Goal: Task Accomplishment & Management: Complete application form

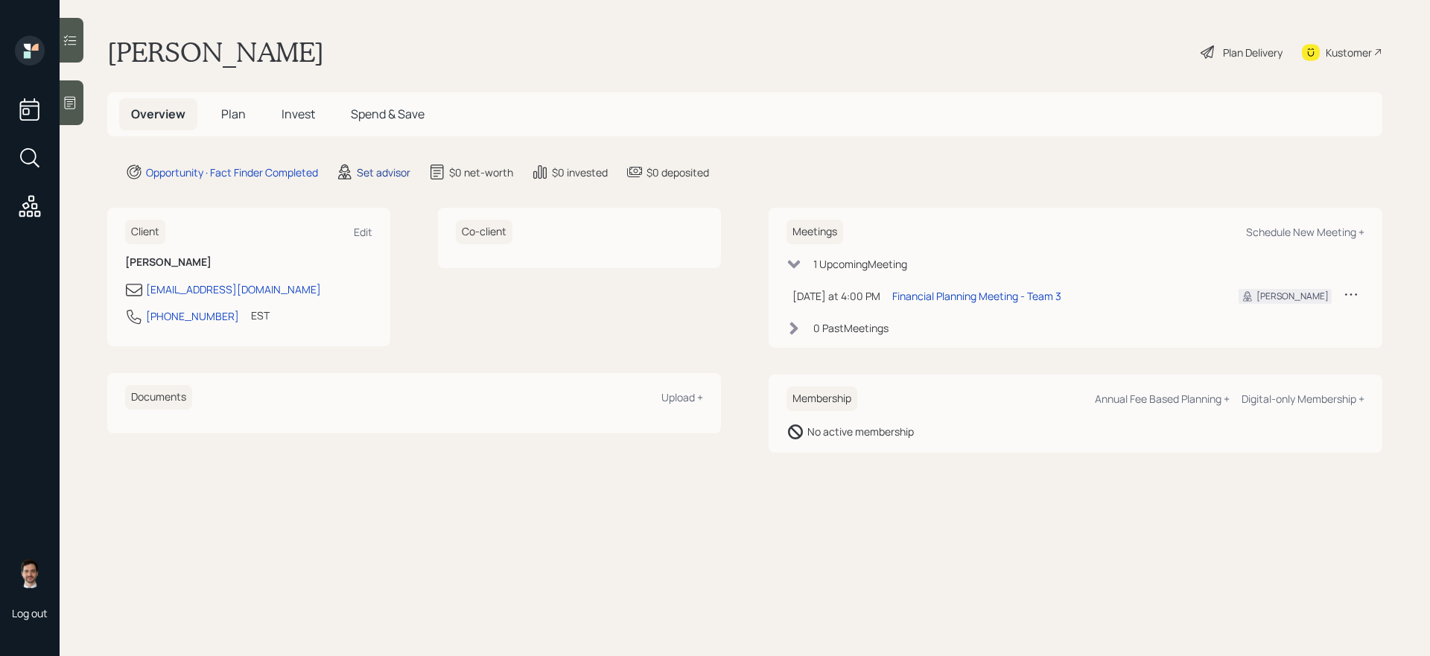
click at [386, 174] on div "Set advisor" at bounding box center [384, 173] width 54 height 16
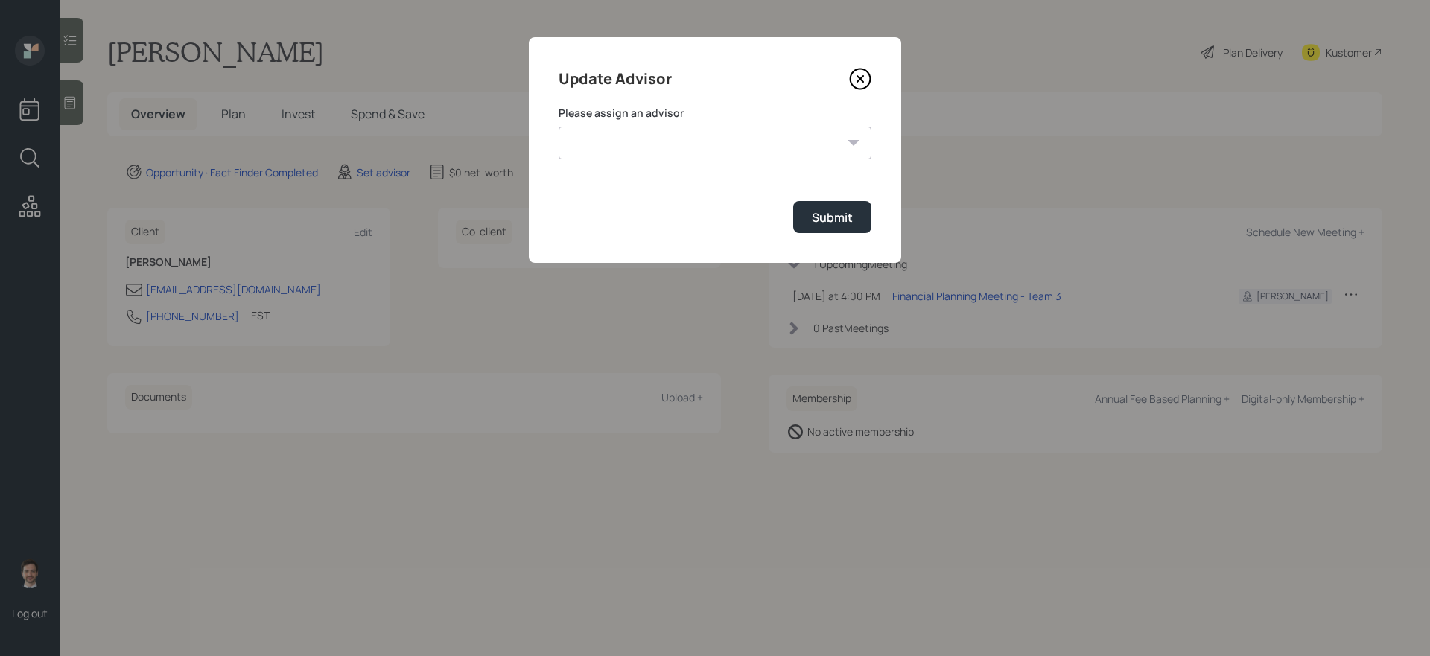
click at [612, 132] on select "[PERSON_NAME] [PERSON_NAME] [PERSON_NAME] End [PERSON_NAME] [PERSON_NAME] [PERS…" at bounding box center [715, 143] width 313 height 33
select select "ef6b64e1-8f62-4a74-b865-a7df4b35b836"
click at [559, 127] on select "[PERSON_NAME] [PERSON_NAME] [PERSON_NAME] End [PERSON_NAME] [PERSON_NAME] [PERS…" at bounding box center [715, 143] width 313 height 33
click at [826, 219] on div "Submit" at bounding box center [832, 217] width 41 height 16
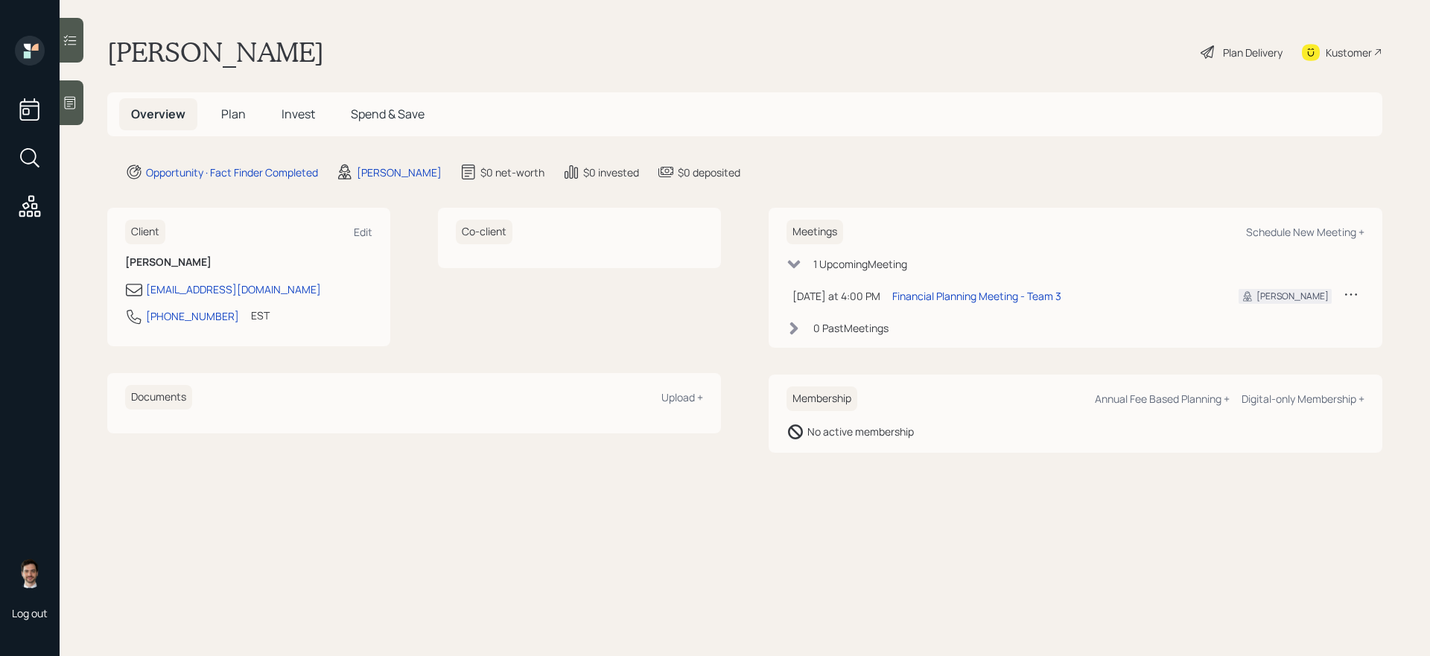
click at [235, 105] on h5 "Plan" at bounding box center [233, 114] width 48 height 32
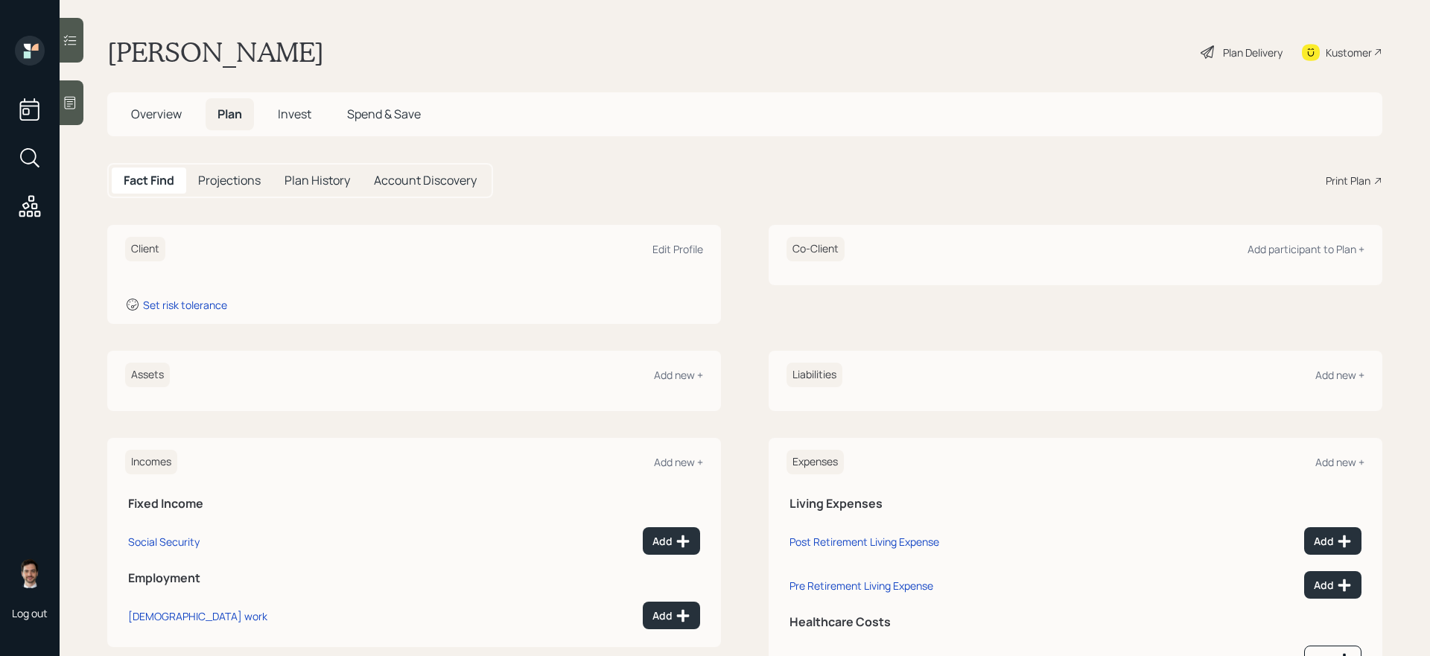
click at [677, 363] on div "Assets Add new +" at bounding box center [414, 375] width 578 height 25
click at [677, 375] on div "Add new +" at bounding box center [678, 375] width 49 height 14
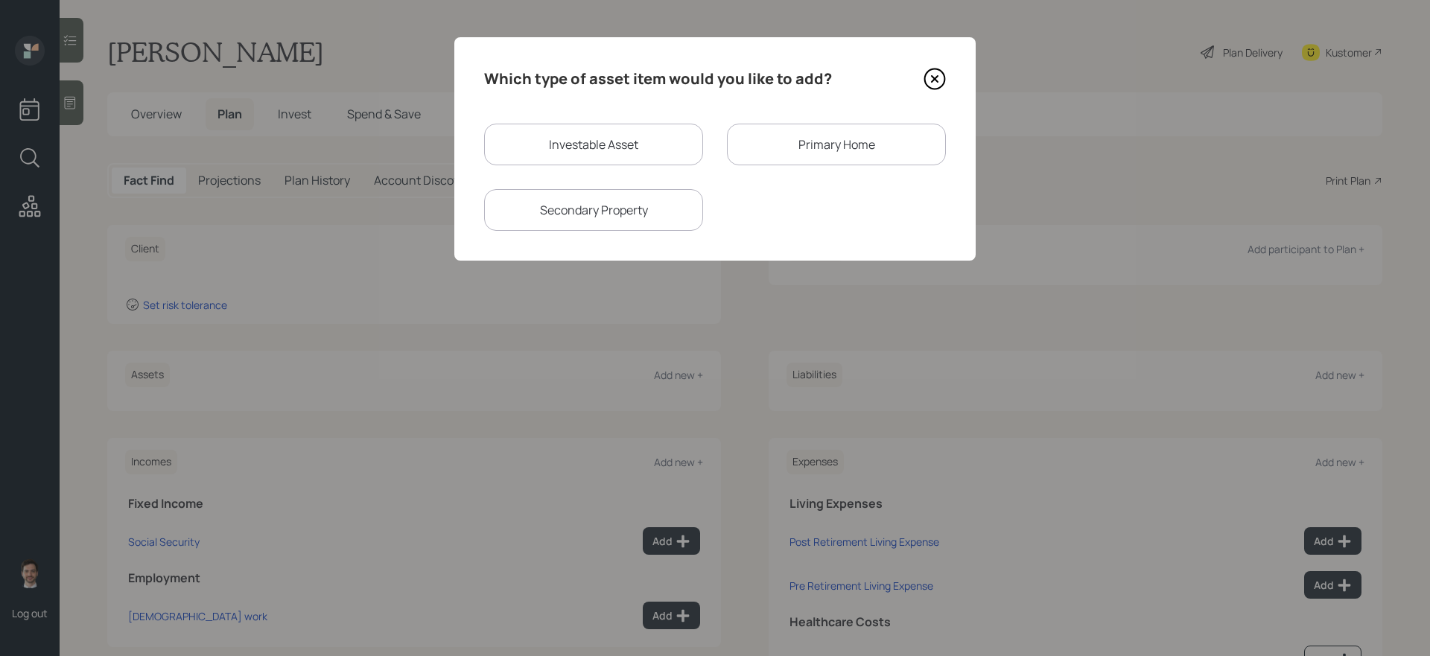
click at [583, 140] on div "Investable Asset" at bounding box center [593, 145] width 219 height 42
select select "taxable"
select select "balanced"
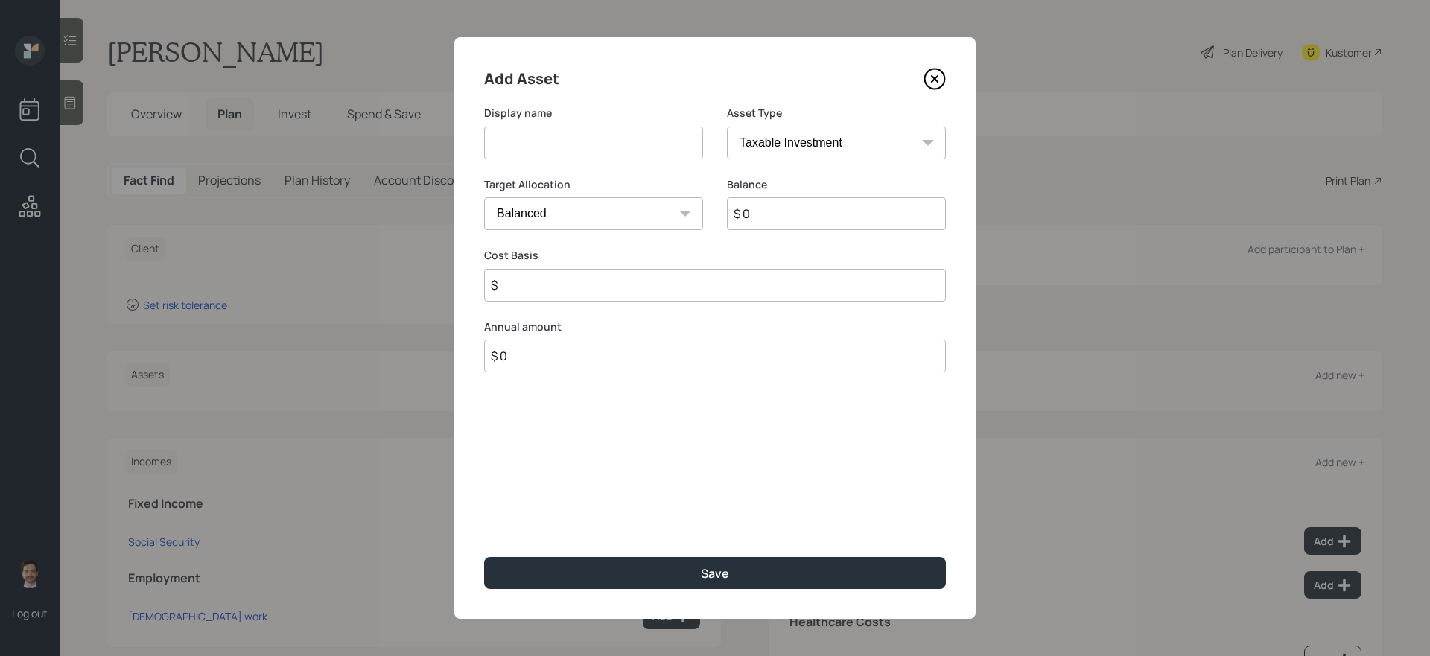
click at [583, 140] on input at bounding box center [593, 143] width 219 height 33
type input "ESOP"
type input "$ 92,000"
type input "$ 70,000"
click at [484, 553] on button "Save" at bounding box center [715, 573] width 462 height 32
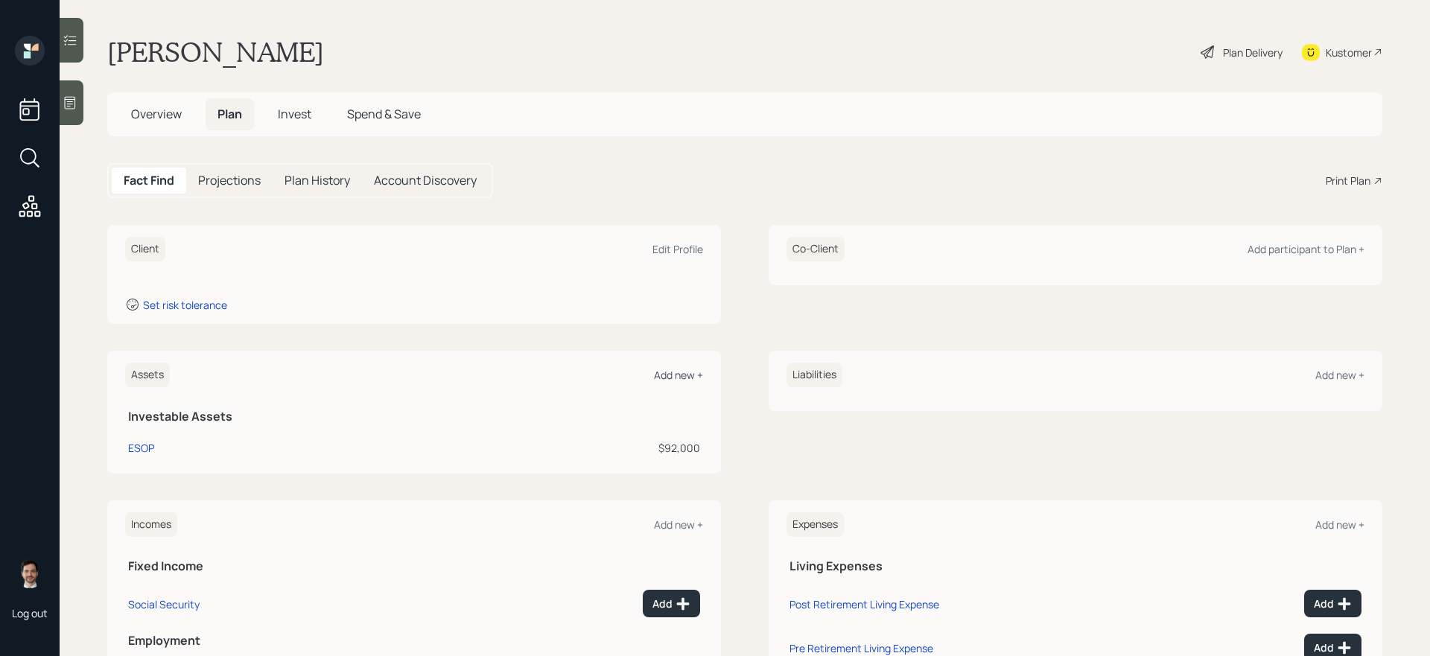
click at [672, 374] on div "Add new +" at bounding box center [678, 375] width 49 height 14
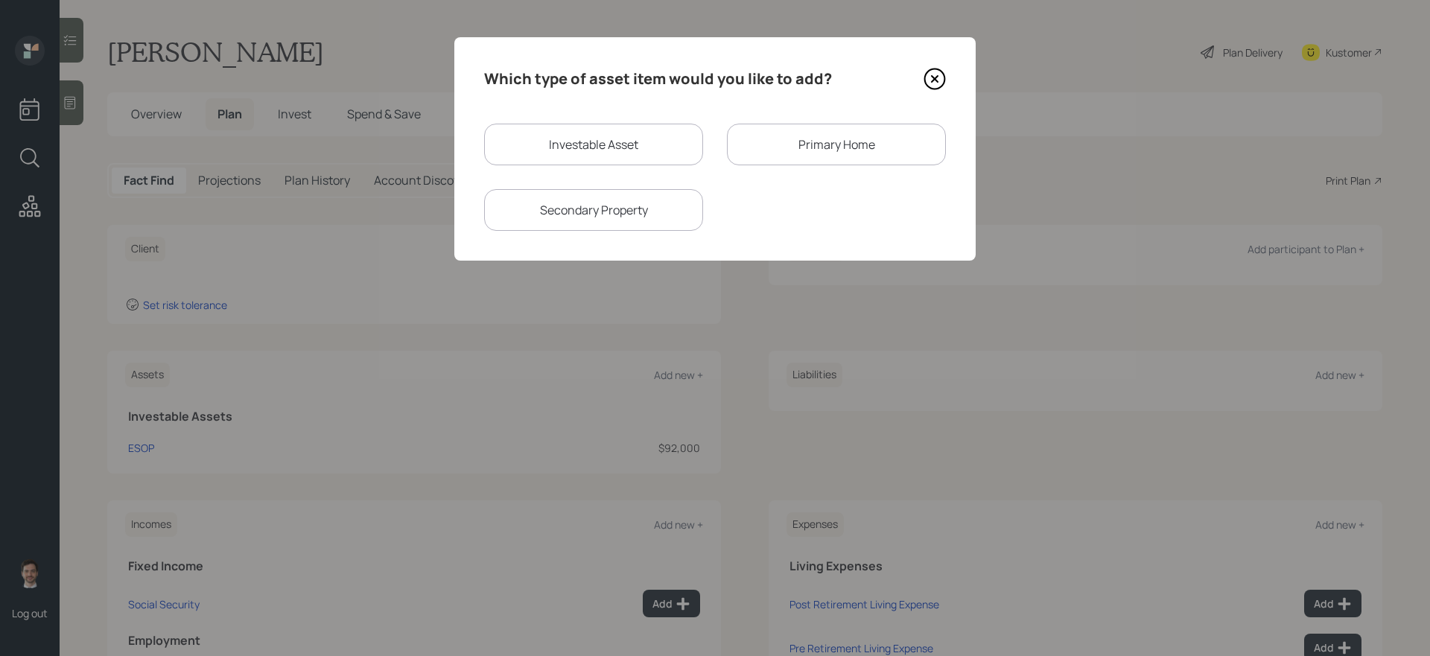
click at [623, 127] on div "Investable Asset" at bounding box center [593, 145] width 219 height 42
select select "taxable"
select select "balanced"
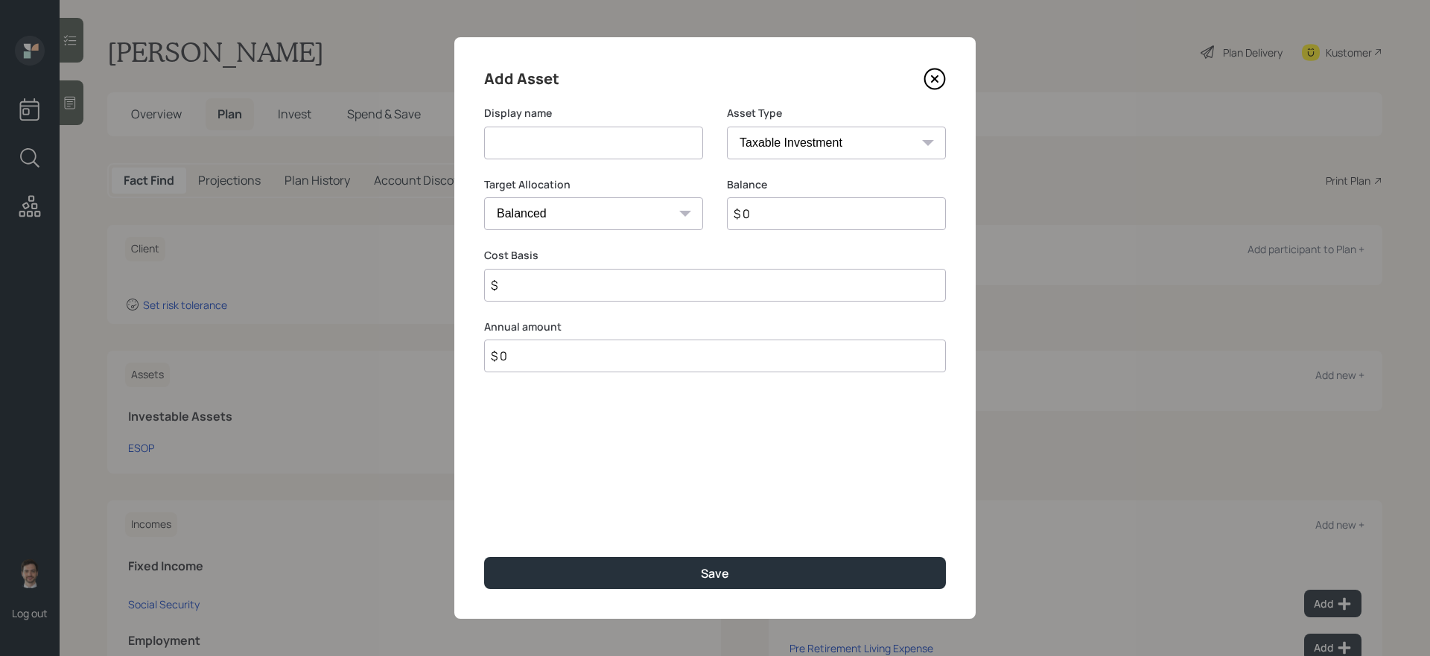
click at [615, 141] on input at bounding box center [593, 143] width 219 height 33
type input "Savings"
select select "emergency_fund"
type input "$ 25,000"
click at [484, 553] on button "Save" at bounding box center [715, 573] width 462 height 32
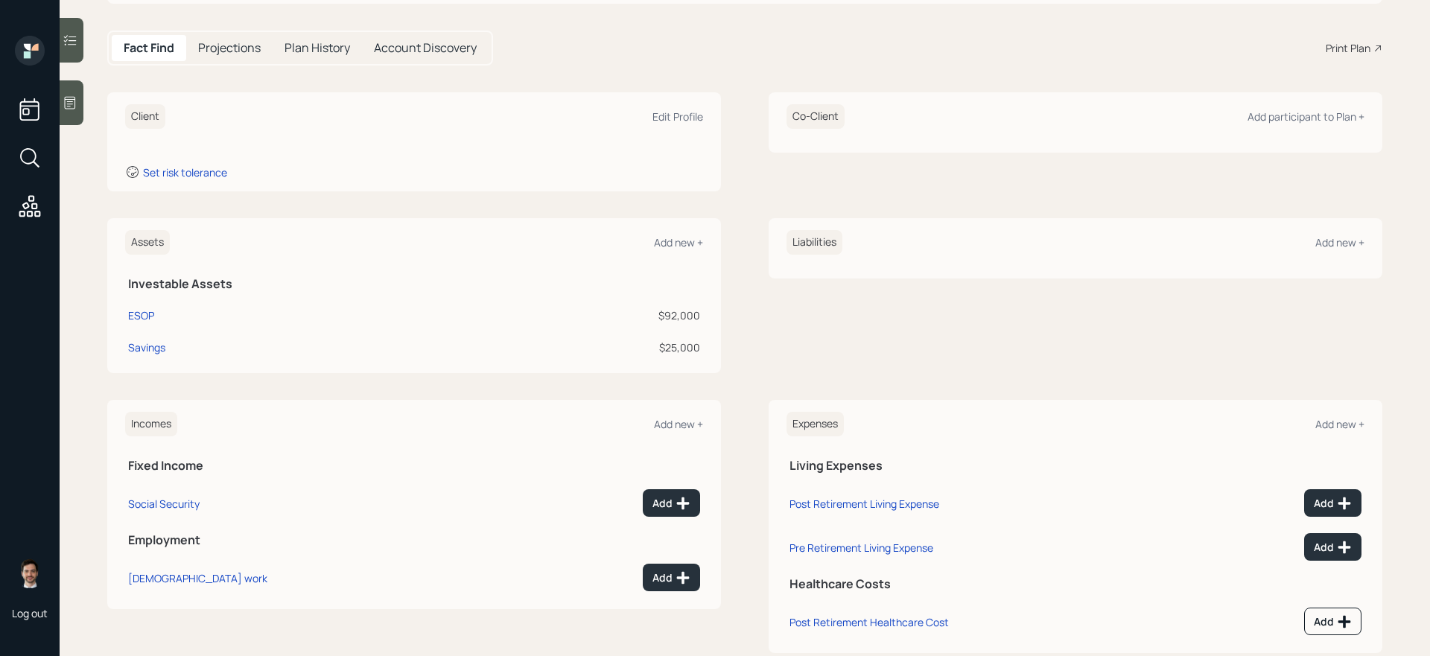
scroll to position [137, 0]
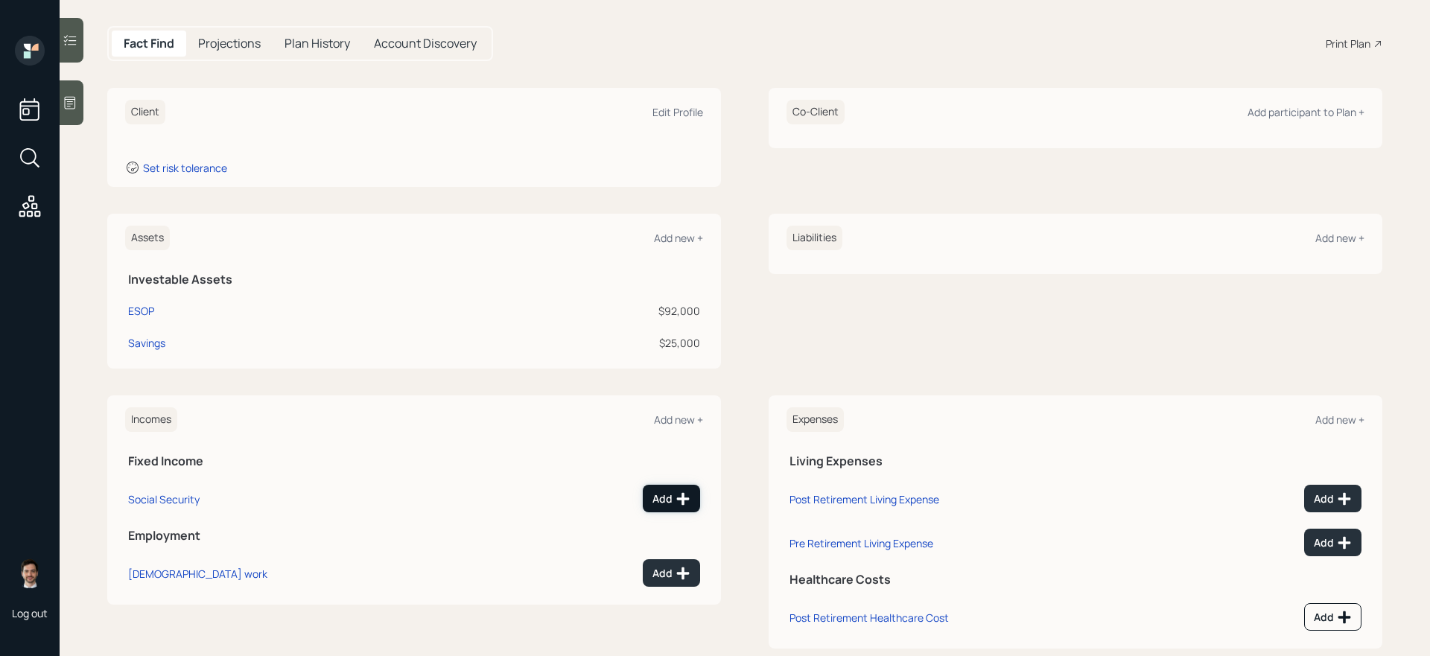
click at [660, 499] on div "Add" at bounding box center [672, 499] width 38 height 15
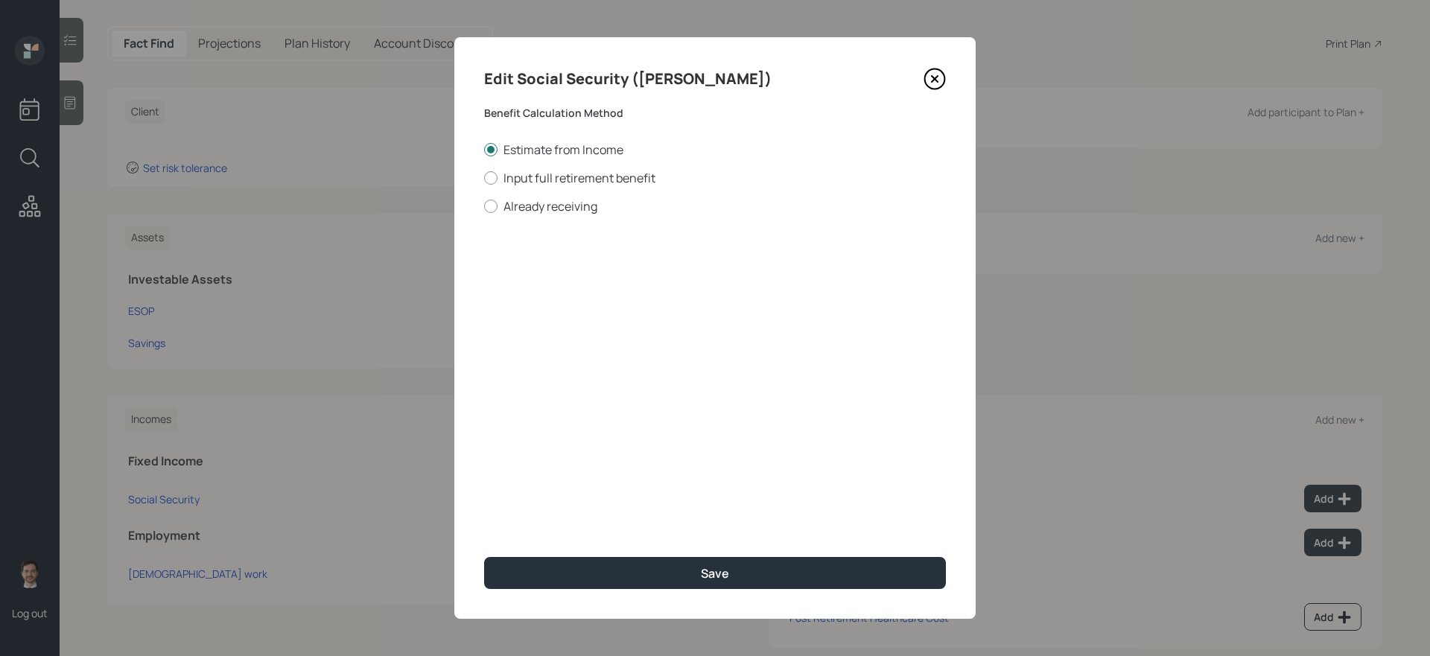
click at [553, 217] on div "Edit Social Security ([PERSON_NAME]) Benefit Calculation Method Estimate from I…" at bounding box center [714, 328] width 521 height 582
click at [555, 212] on label "Already receiving" at bounding box center [715, 206] width 462 height 16
click at [484, 206] on input "Already receiving" at bounding box center [483, 206] width 1 height 1
radio input "true"
click at [553, 250] on div "Current Monthly Amount $" at bounding box center [715, 259] width 462 height 54
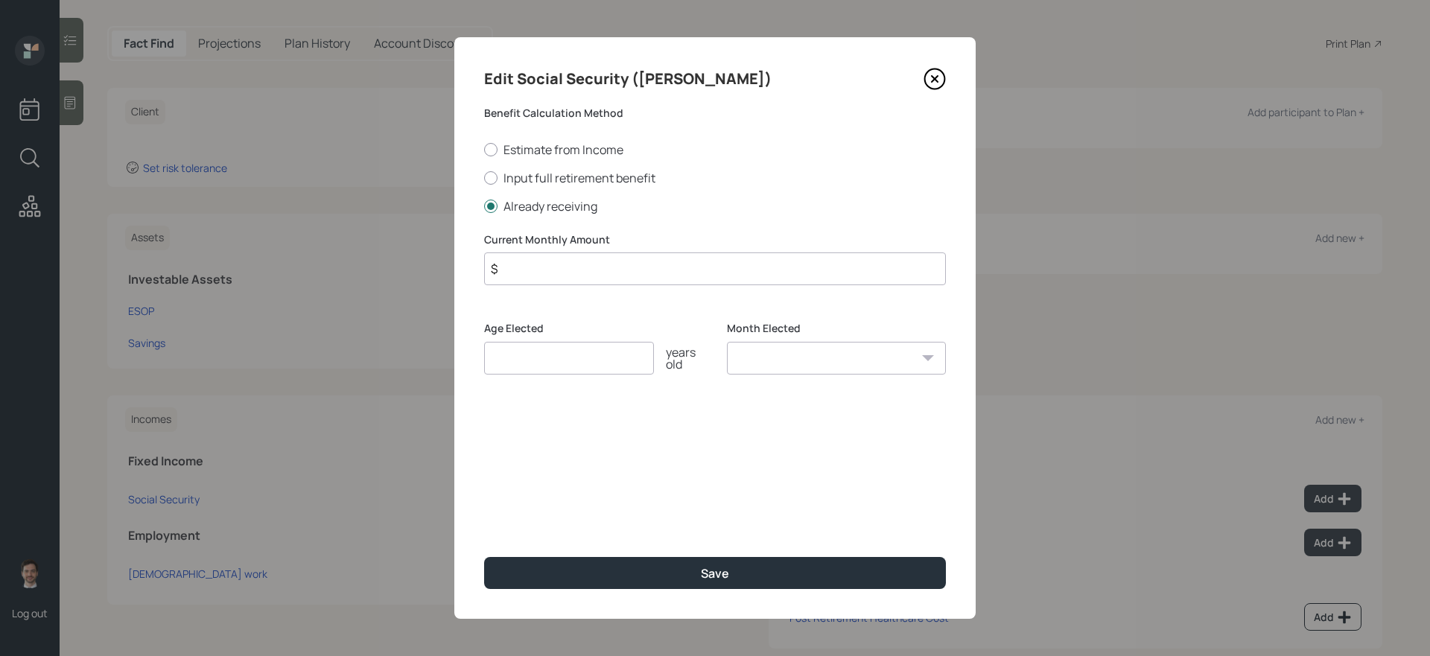
click at [550, 262] on input "$" at bounding box center [715, 269] width 462 height 33
type input "$ 1,200"
type input "64"
click at [484, 553] on button "Save" at bounding box center [715, 573] width 462 height 32
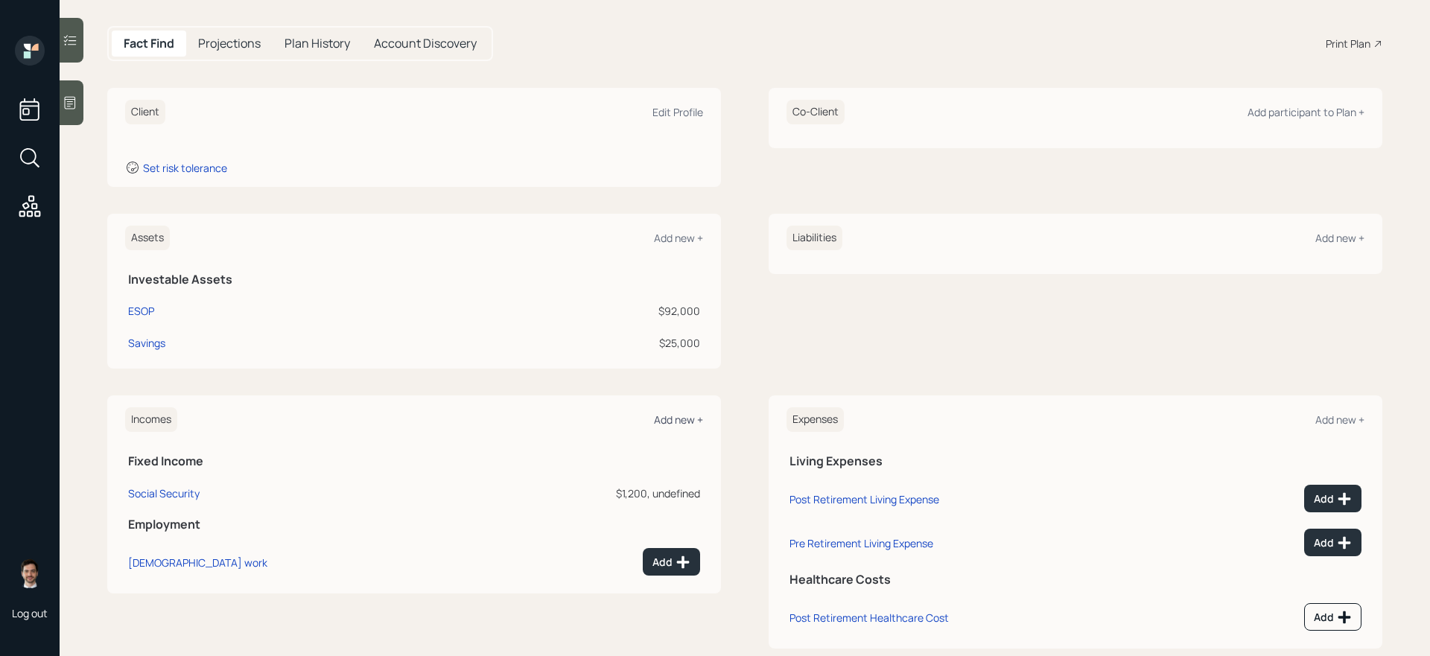
click at [685, 419] on div "Add new +" at bounding box center [678, 420] width 49 height 14
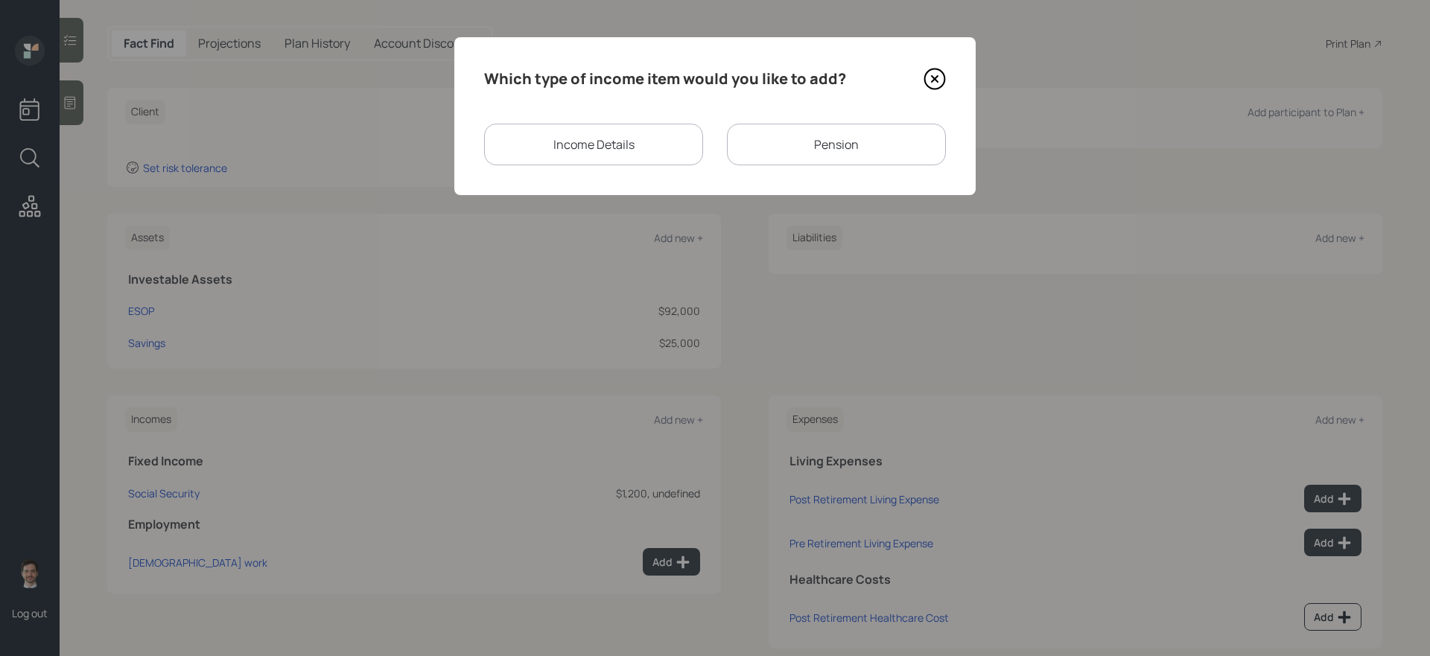
click at [814, 140] on div "Pension" at bounding box center [836, 145] width 219 height 42
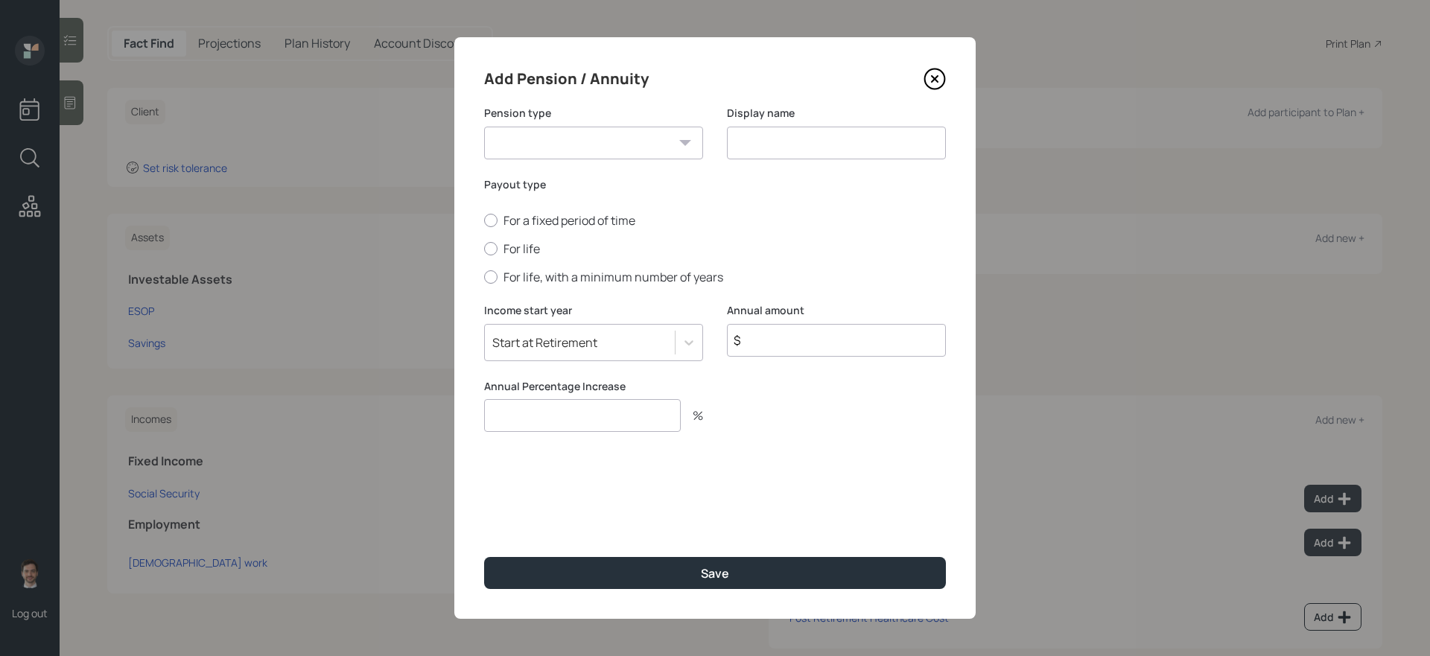
click at [770, 347] on input "$" at bounding box center [836, 340] width 219 height 33
type input "$ 30,000"
type input "0"
click at [536, 239] on div "For a fixed period of time For life For life, with a minimum number of years" at bounding box center [715, 248] width 462 height 73
click at [529, 251] on label "For life" at bounding box center [715, 249] width 462 height 16
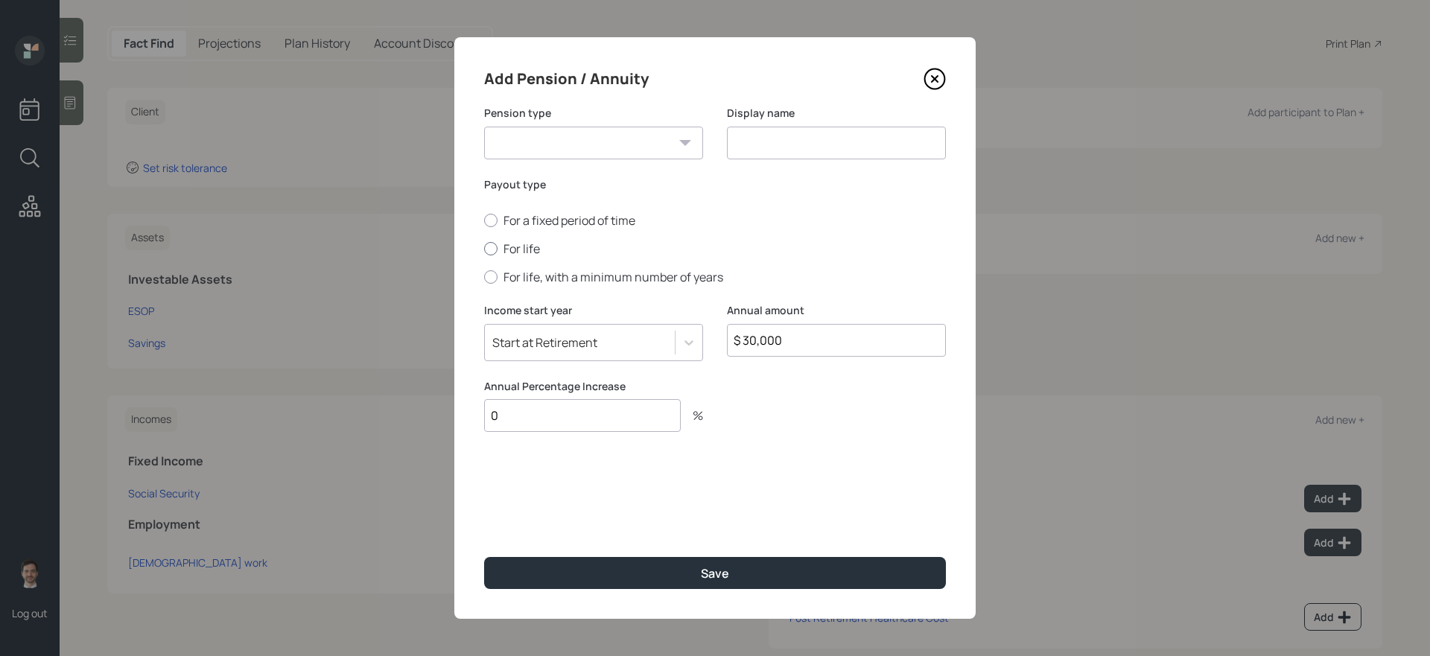
click at [484, 250] on input "For life" at bounding box center [483, 249] width 1 height 1
radio input "true"
click at [596, 139] on select "Pension Annuity" at bounding box center [593, 143] width 219 height 33
select select "pension"
click at [484, 127] on select "Pension Annuity" at bounding box center [593, 143] width 219 height 33
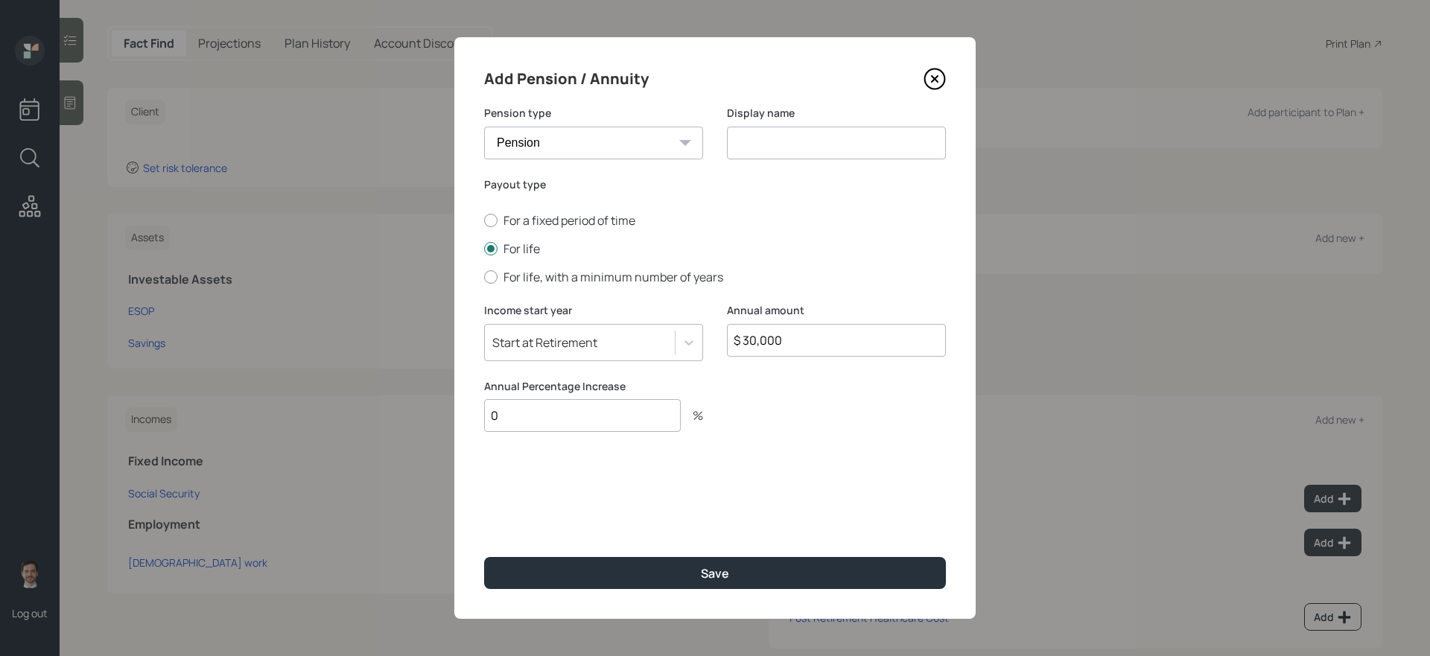
click at [743, 150] on input at bounding box center [836, 143] width 219 height 33
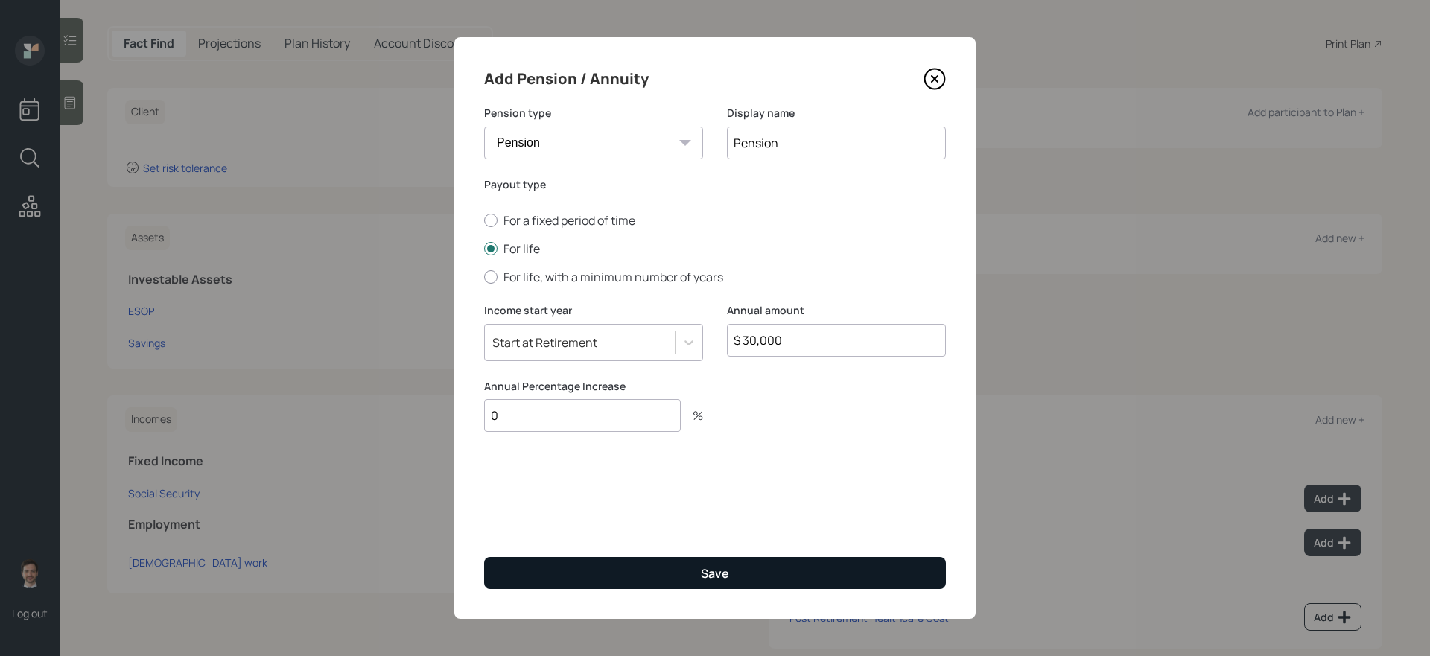
type input "Pension"
click at [682, 553] on button "Save" at bounding box center [715, 573] width 462 height 32
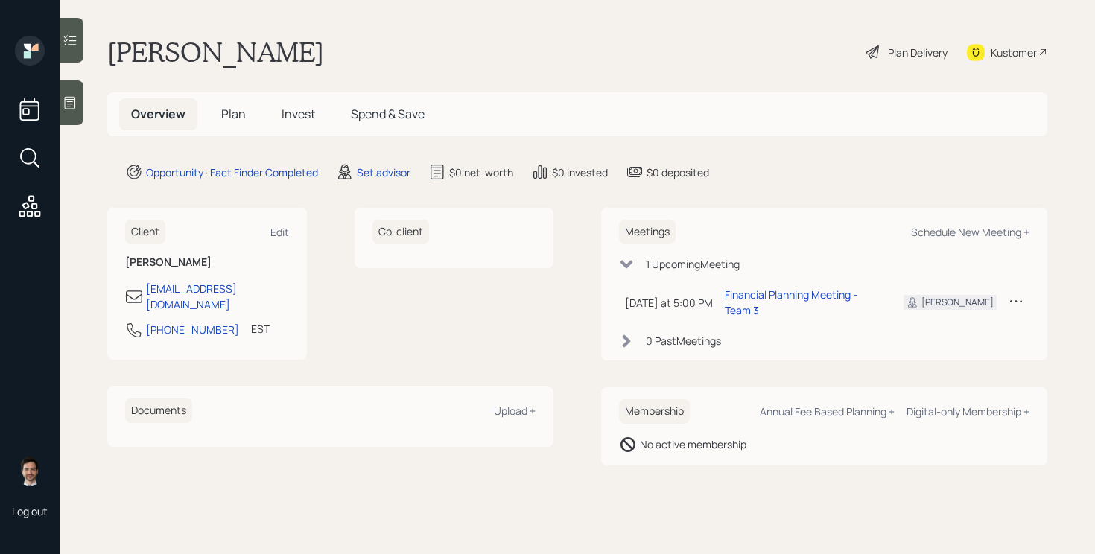
click at [395, 181] on div "Set advisor" at bounding box center [373, 172] width 74 height 18
click at [395, 175] on div "Set advisor" at bounding box center [384, 173] width 54 height 16
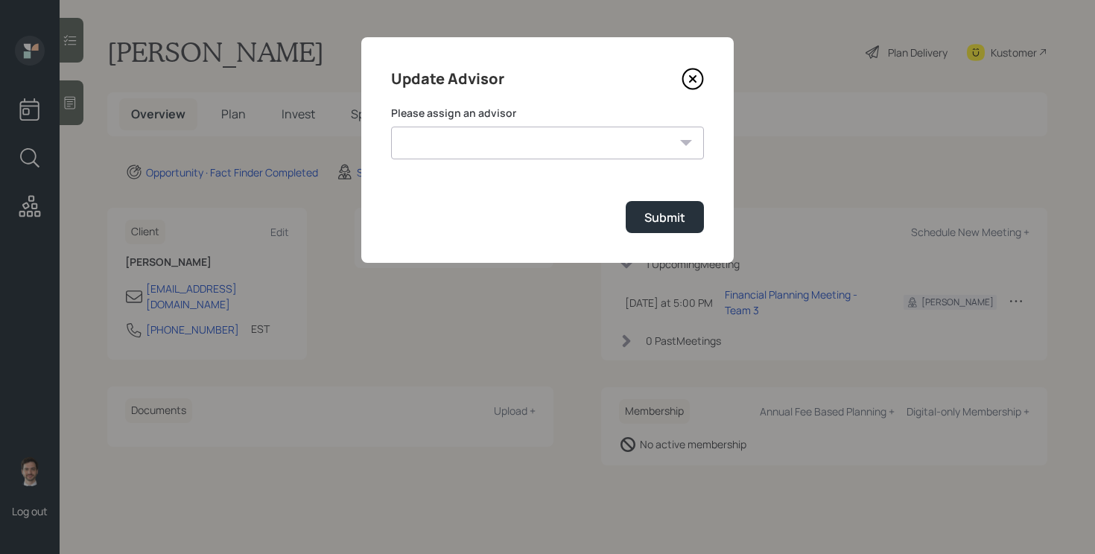
click at [497, 137] on select "[PERSON_NAME] [PERSON_NAME] [PERSON_NAME] End [PERSON_NAME] [PERSON_NAME] [PERS…" at bounding box center [547, 143] width 313 height 33
